Goal: Task Accomplishment & Management: Manage account settings

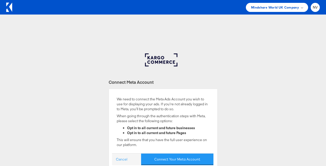
scroll to position [52, 0]
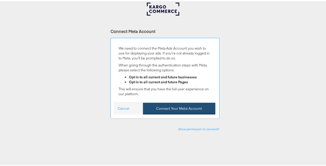
click at [171, 108] on button "Connect Your Meta Account" at bounding box center [179, 108] width 72 height 12
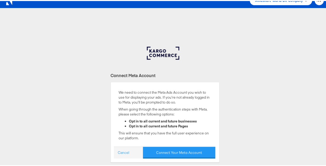
scroll to position [0, 0]
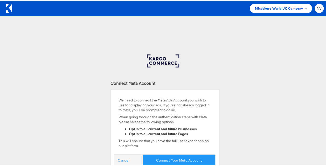
click at [289, 9] on span "Mindshare World UK Company" at bounding box center [279, 7] width 48 height 5
click at [302, 6] on div "Mindshare World UK Company" at bounding box center [281, 7] width 52 height 5
click at [305, 7] on span at bounding box center [306, 7] width 3 height 3
click at [259, 5] on span "Mindshare World UK Company" at bounding box center [279, 7] width 48 height 5
click at [260, 7] on span "Mindshare World UK Company" at bounding box center [279, 7] width 48 height 5
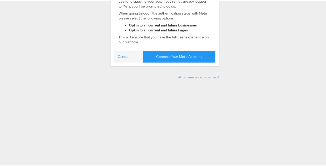
scroll to position [78, 0]
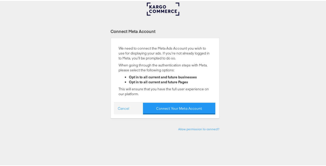
scroll to position [52, 0]
click at [223, 39] on div "Connect Meta Account We need to connect the Meta Ads Account you wish to use fo…" at bounding box center [165, 132] width 330 height 260
click at [231, 47] on div "Connect Meta Account We need to connect the Meta Ads Account you wish to use fo…" at bounding box center [165, 132] width 330 height 260
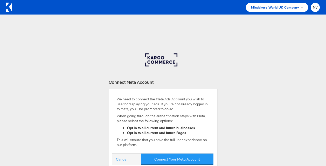
scroll to position [78, 0]
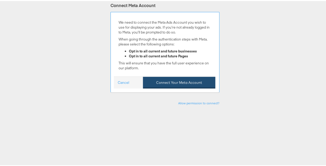
click at [180, 81] on button "Connect Your Meta Account" at bounding box center [179, 82] width 72 height 12
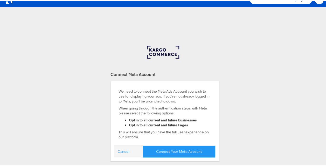
scroll to position [0, 0]
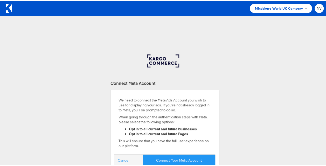
click at [261, 6] on span "Mindshare World UK Company" at bounding box center [279, 7] width 48 height 5
click at [319, 6] on div "NV" at bounding box center [319, 7] width 9 height 9
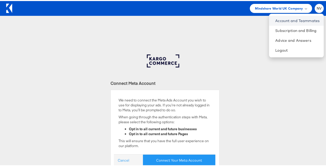
click at [290, 21] on link "Account and Teammates" at bounding box center [297, 19] width 44 height 5
click at [192, 31] on body "Mindshare World UK Company NV Account and Teammates Subscription and Billing Ad…" at bounding box center [165, 156] width 330 height 313
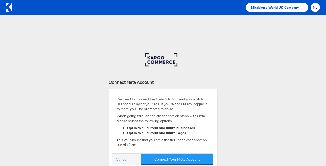
scroll to position [78, 0]
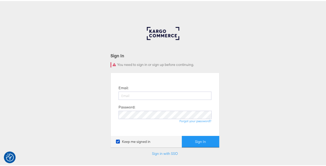
click at [189, 10] on body "We value your privacy We use cookies to enhance your browsing experience, serve…" at bounding box center [165, 143] width 330 height 286
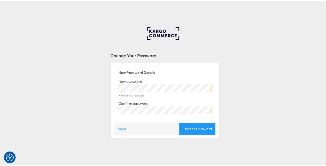
click at [262, 84] on div "Change Your Password New Password Details New password Minimum 8 Characters Con…" at bounding box center [165, 156] width 330 height 260
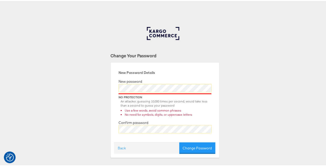
click at [259, 61] on div "Change Your Password New Password Details New password No Protection An attacke…" at bounding box center [165, 156] width 330 height 260
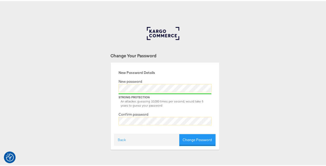
click at [72, 118] on div "Change Your Password New Password Details New password Strong Protection An att…" at bounding box center [165, 156] width 330 height 260
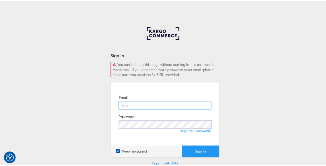
click at [170, 107] on input "email" at bounding box center [165, 104] width 93 height 8
type input "nidhi.vijayvargiya@groupm.com"
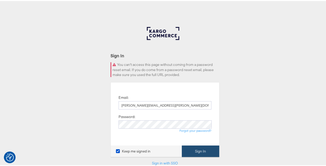
click at [200, 150] on button "Sign In" at bounding box center [200, 151] width 37 height 12
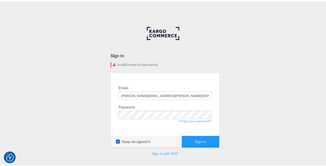
click at [222, 34] on div "Sign In Invalid email or password. Email: [PERSON_NAME][EMAIL_ADDRESS][PERSON_N…" at bounding box center [165, 156] width 330 height 260
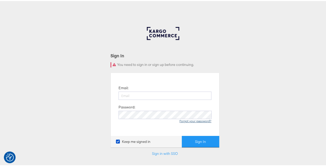
click at [188, 121] on link "Forgot your password?" at bounding box center [196, 120] width 32 height 4
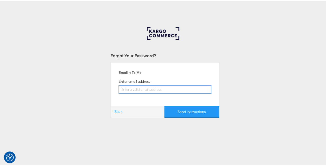
click at [168, 87] on input "email" at bounding box center [165, 88] width 93 height 8
type input "[PERSON_NAME][EMAIL_ADDRESS][PERSON_NAME][DOMAIN_NAME]"
drag, startPoint x: 120, startPoint y: 89, endPoint x: 177, endPoint y: 85, distance: 57.8
click at [177, 85] on input "[PERSON_NAME][EMAIL_ADDRESS][PERSON_NAME][DOMAIN_NAME]" at bounding box center [165, 88] width 93 height 8
click at [224, 78] on div "Forgot Your Password? Email It To Me Enter email address [PERSON_NAME][EMAIL_AD…" at bounding box center [165, 156] width 330 height 260
